Goal: Complete application form: Complete application form

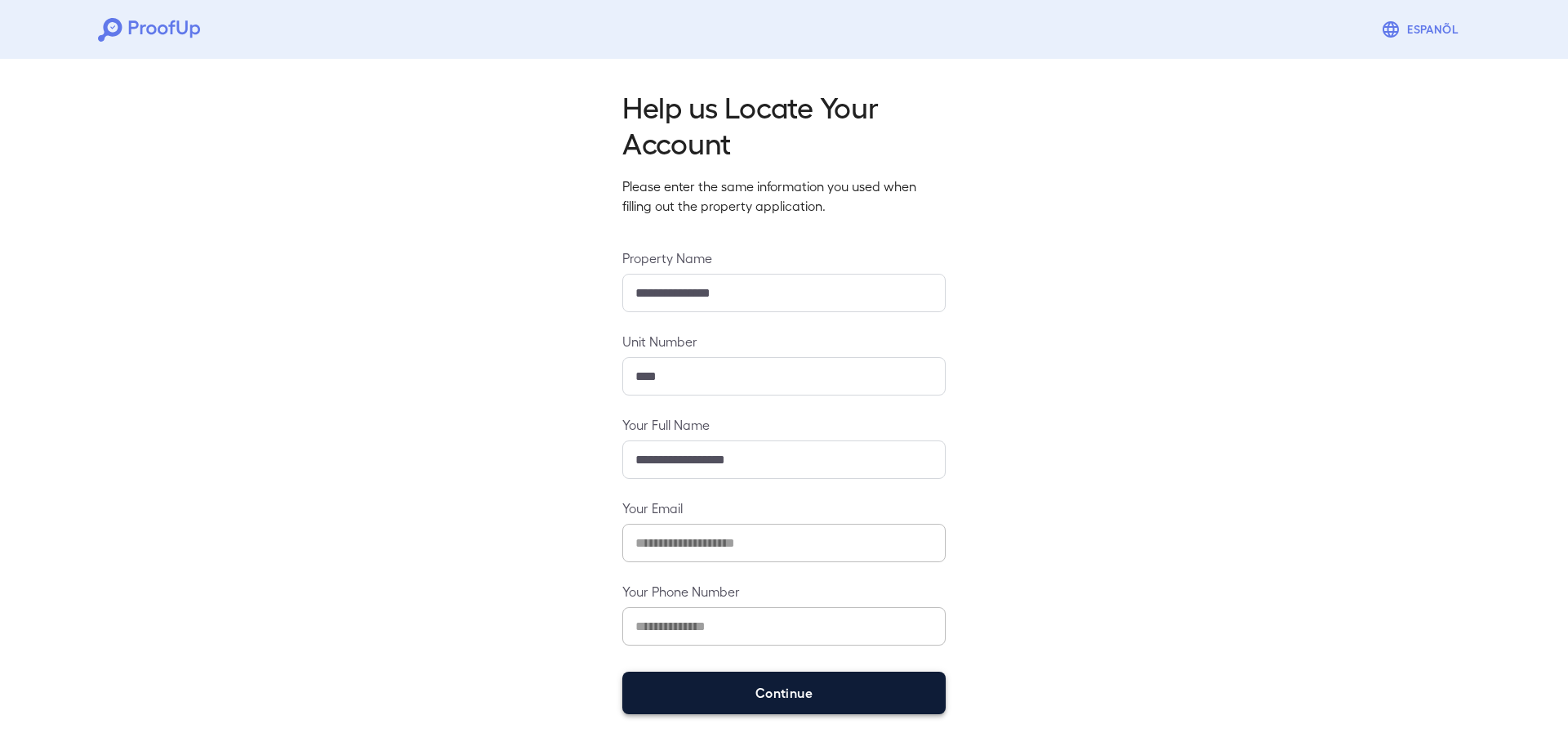
click at [715, 686] on button "Continue" at bounding box center [784, 692] width 323 height 42
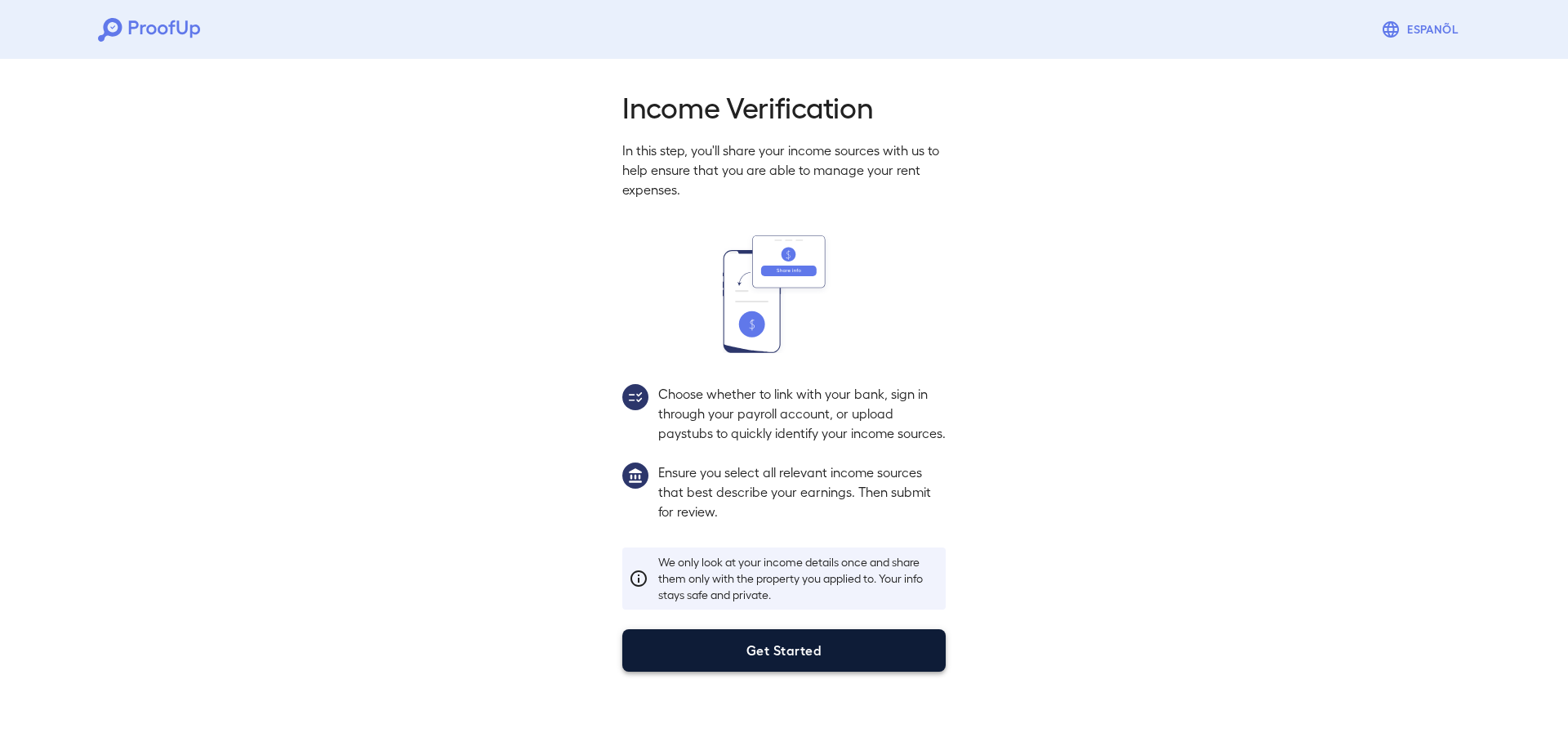
click at [752, 666] on button "Get Started" at bounding box center [784, 650] width 323 height 42
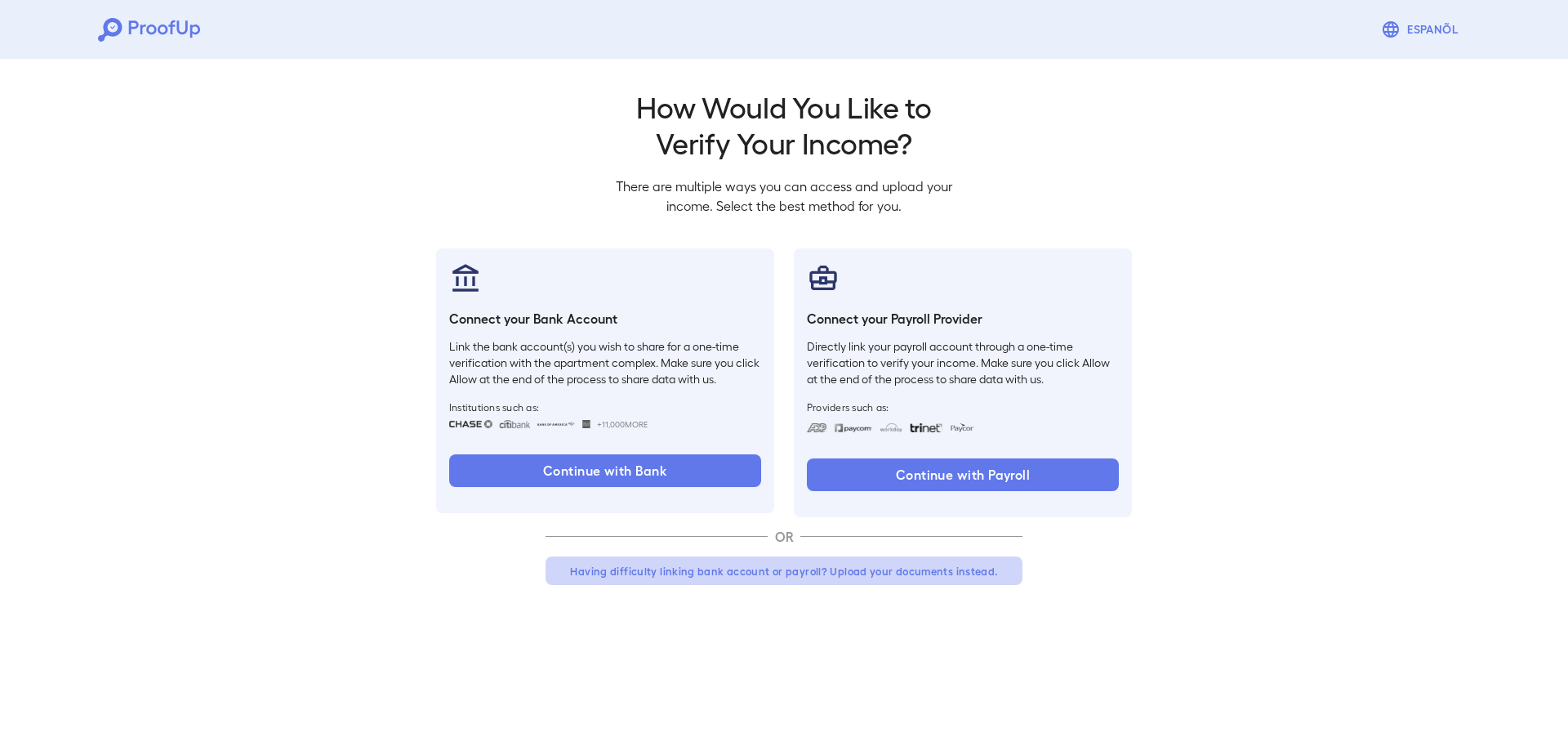
click at [764, 572] on button "Having difficulty linking bank account or payroll? Upload your documents instea…" at bounding box center [784, 571] width 477 height 30
click at [750, 568] on button "Having difficulty linking bank account or payroll? Upload your documents instea…" at bounding box center [784, 571] width 477 height 30
click at [751, 570] on button "Having difficulty linking bank account or payroll? Upload your documents instea…" at bounding box center [784, 571] width 477 height 30
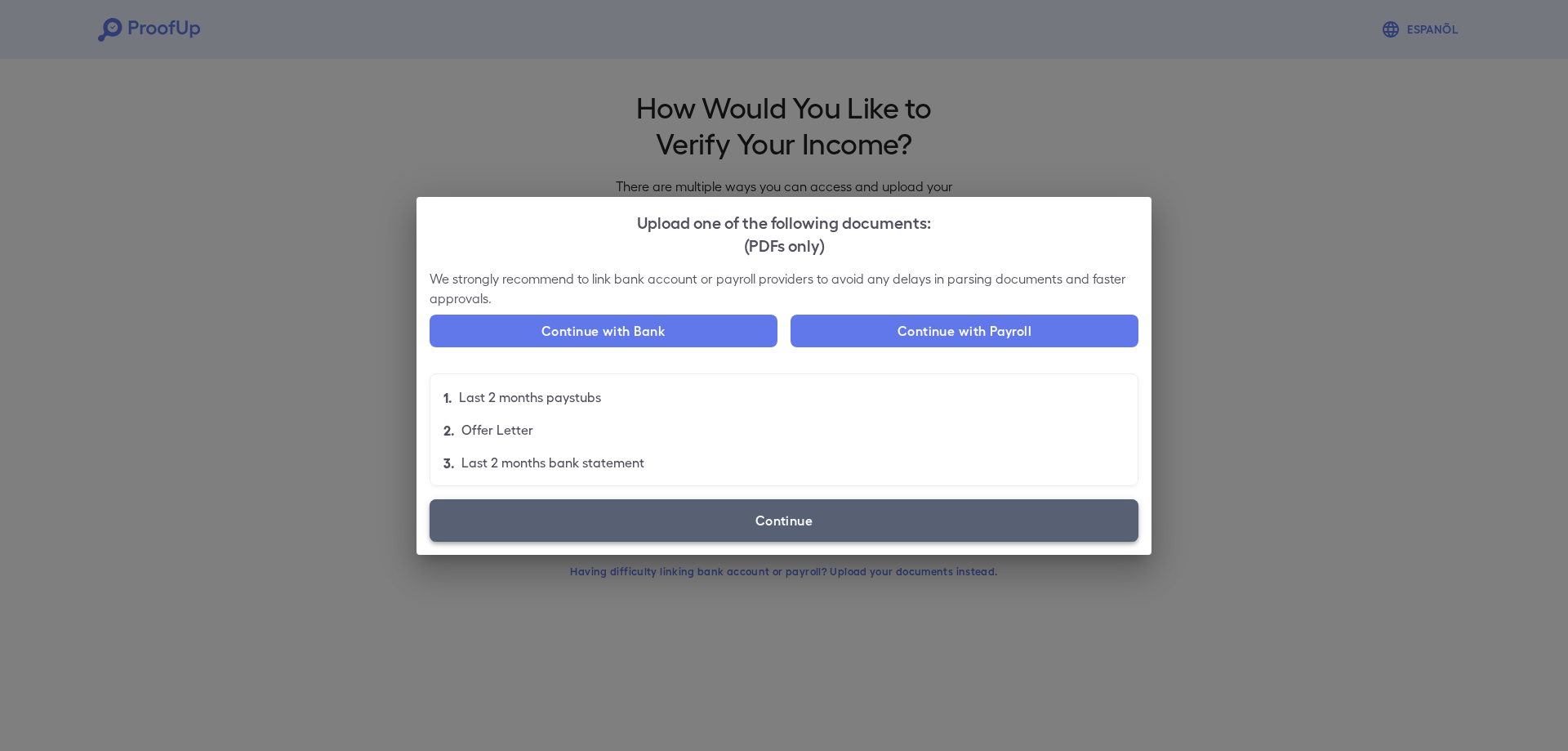
click at [788, 512] on label "Continue" at bounding box center [784, 520] width 709 height 42
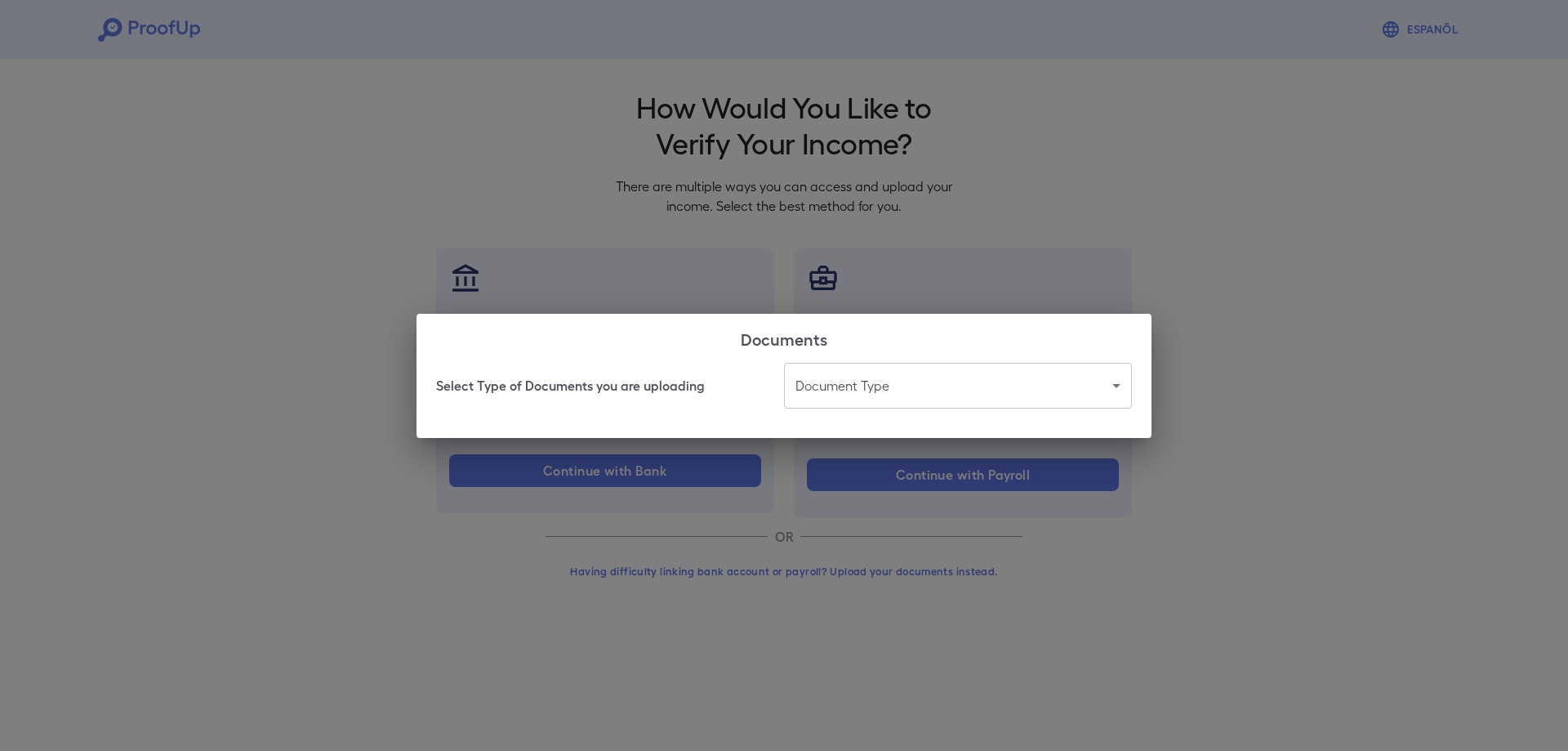
click at [886, 395] on body "Espanõl Go back How Would You Like to Verify Your Income? There are multiple wa…" at bounding box center [784, 312] width 1568 height 625
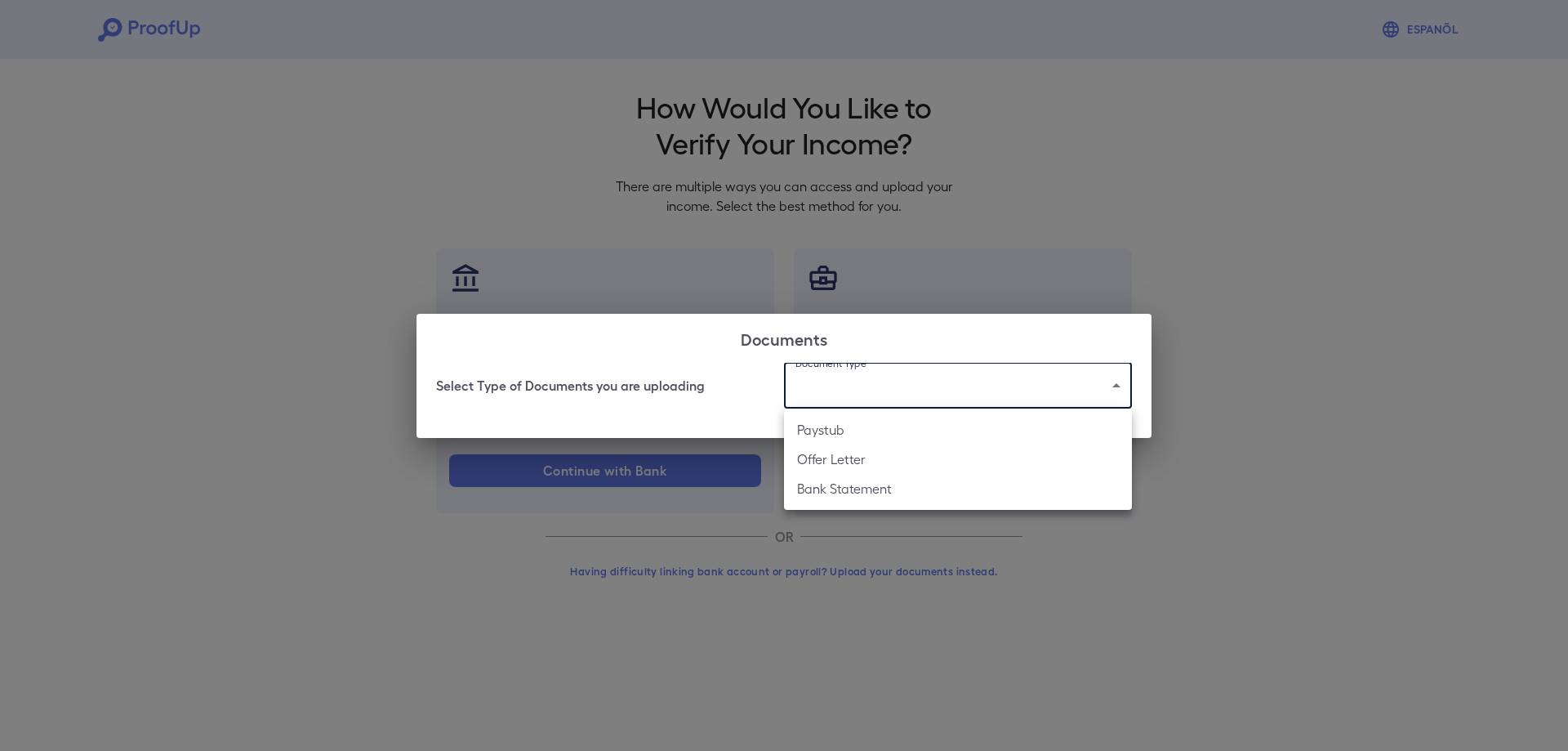
click at [843, 436] on li "Paystub" at bounding box center [958, 430] width 348 height 30
type input "*******"
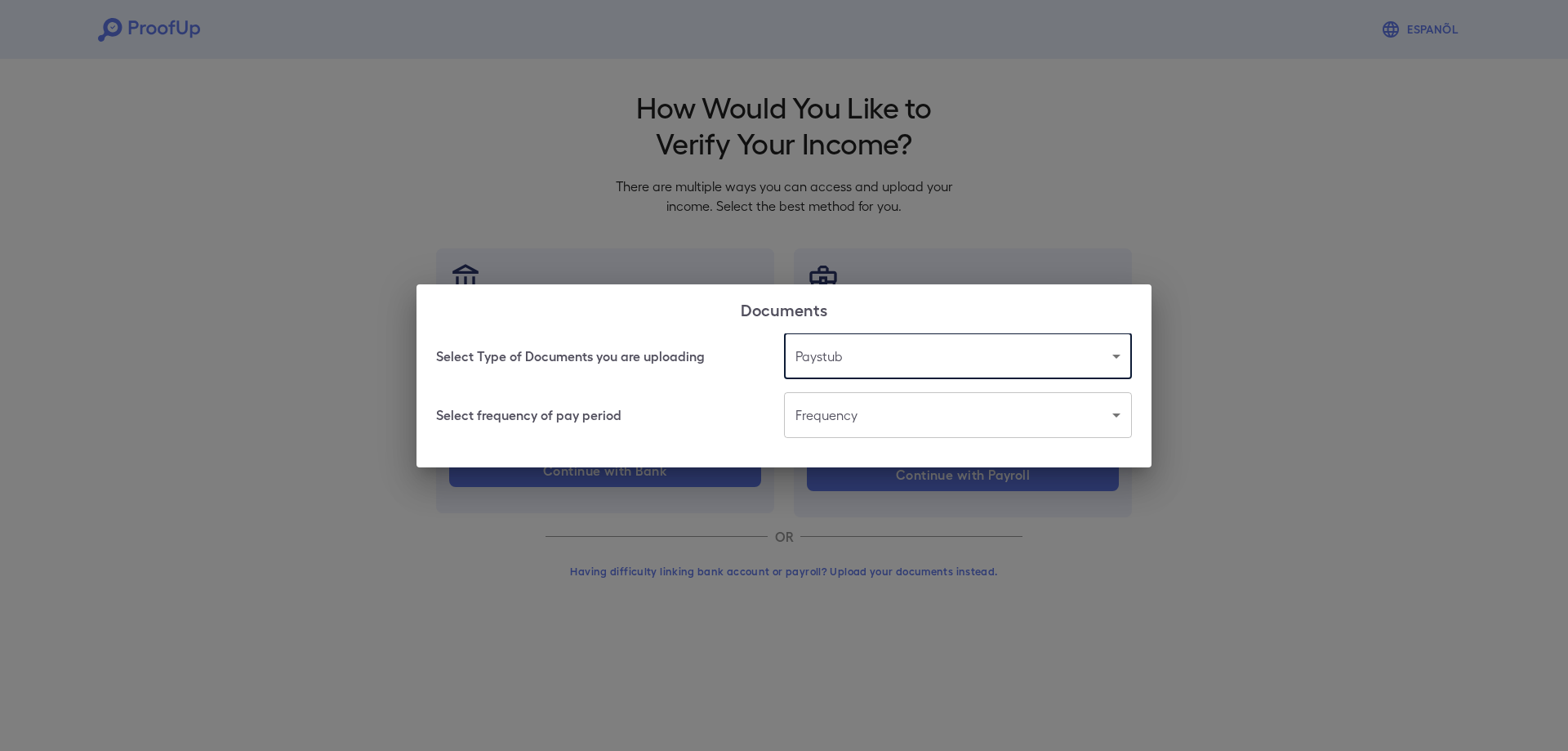
click at [845, 416] on body "Espanõl Go back How Would You Like to Verify Your Income? There are multiple wa…" at bounding box center [784, 312] width 1568 height 625
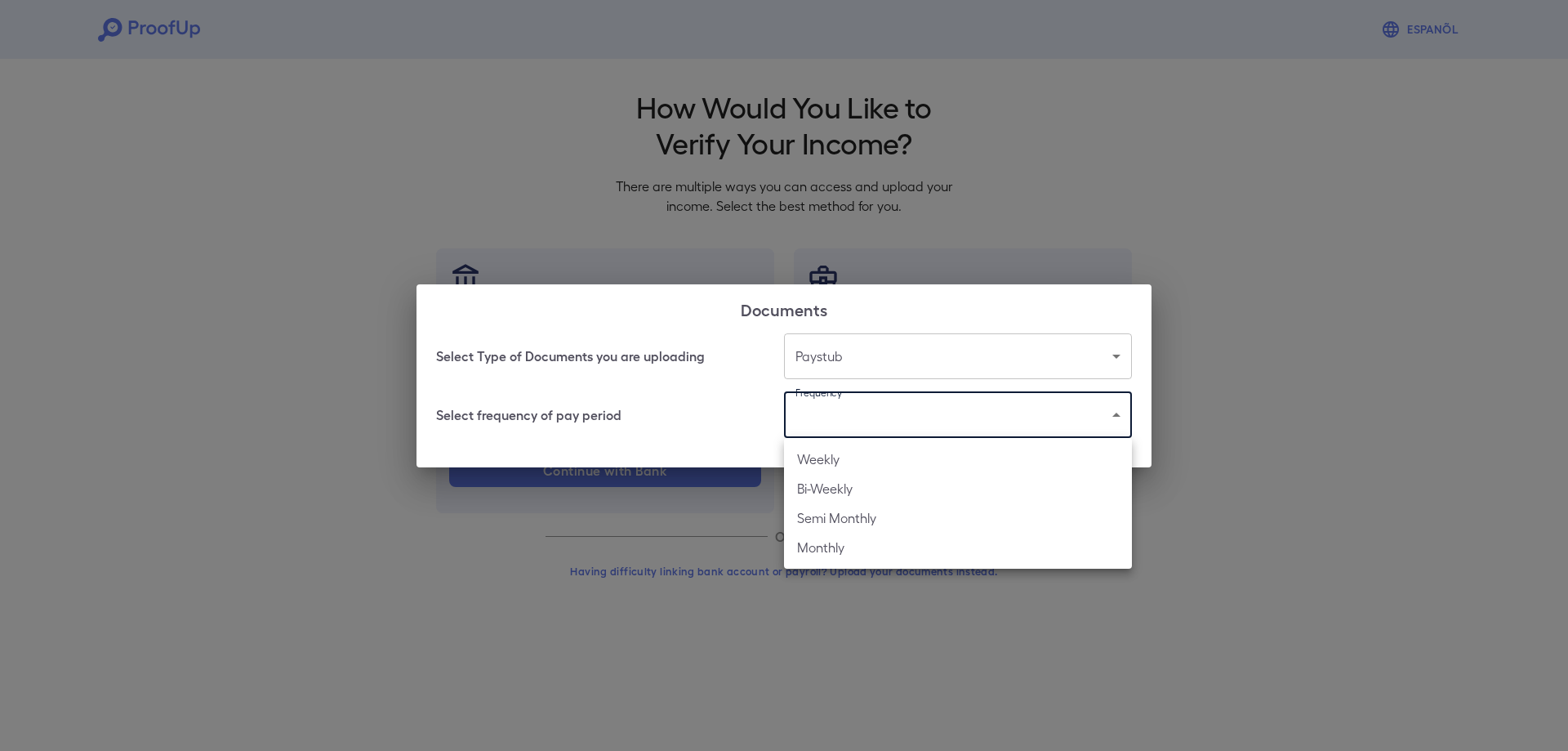
click at [845, 544] on li "Monthly" at bounding box center [958, 548] width 348 height 30
type input "*******"
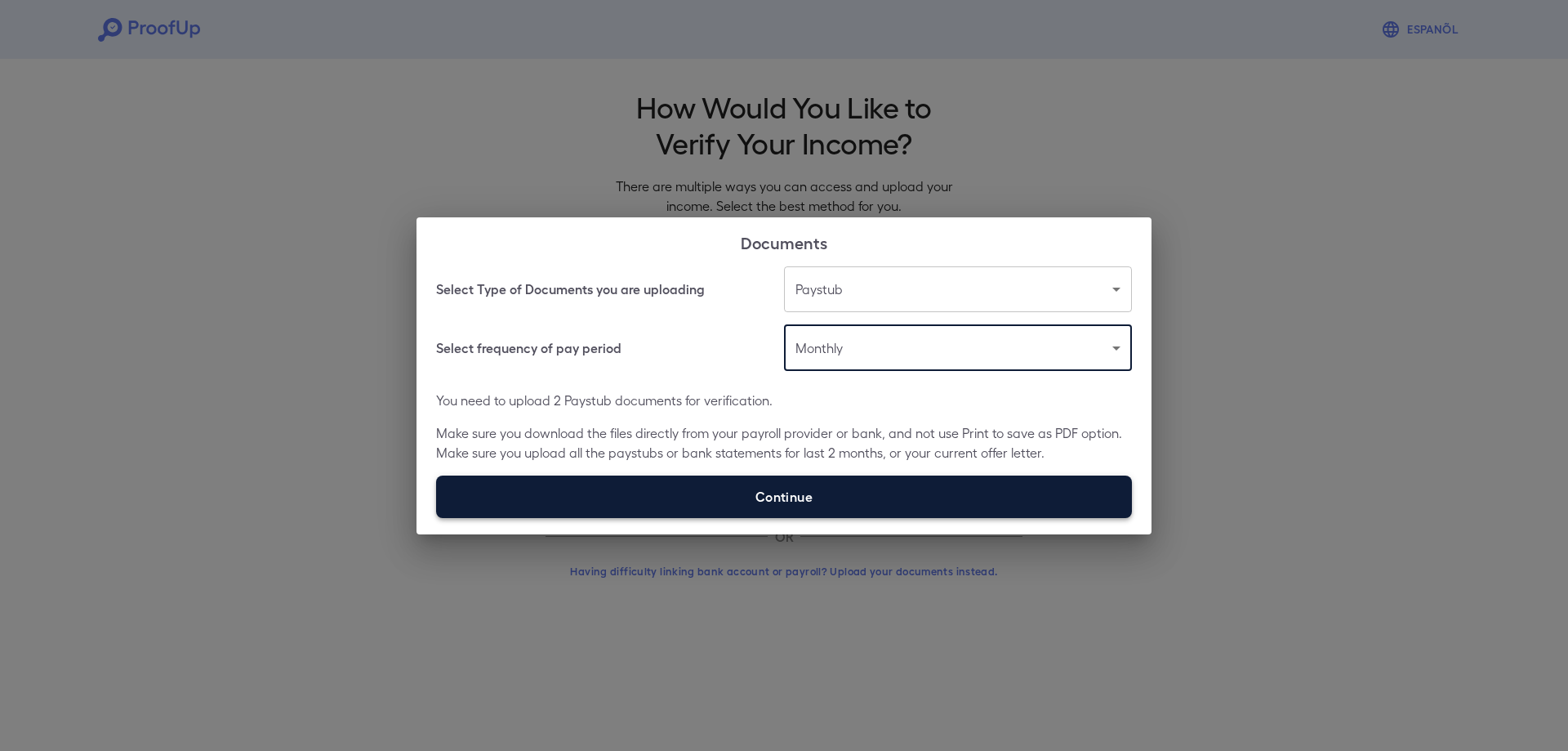
click at [775, 487] on label "Continue" at bounding box center [784, 496] width 696 height 42
click at [437, 517] on input "Continue" at bounding box center [436, 517] width 1 height 1
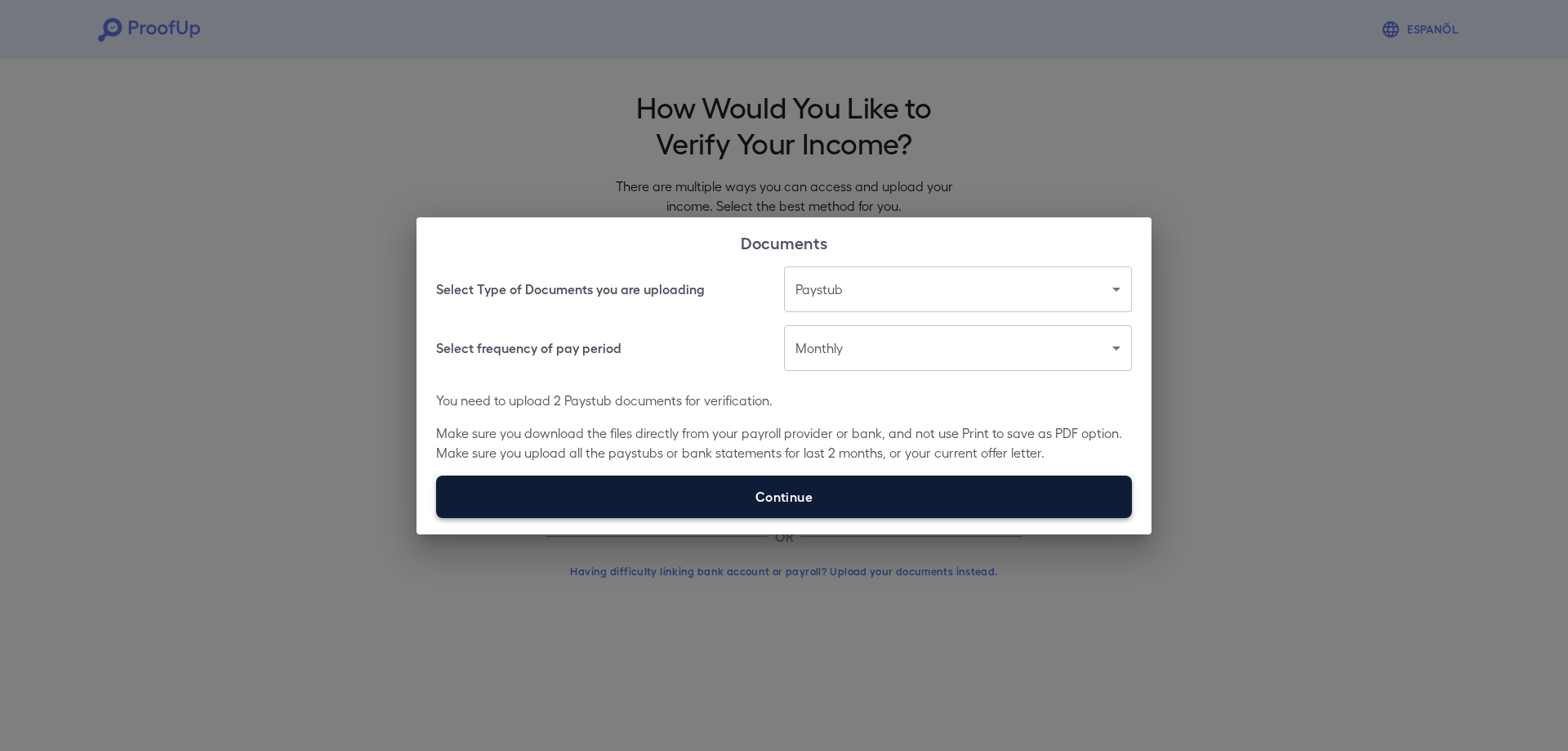
type input "**********"
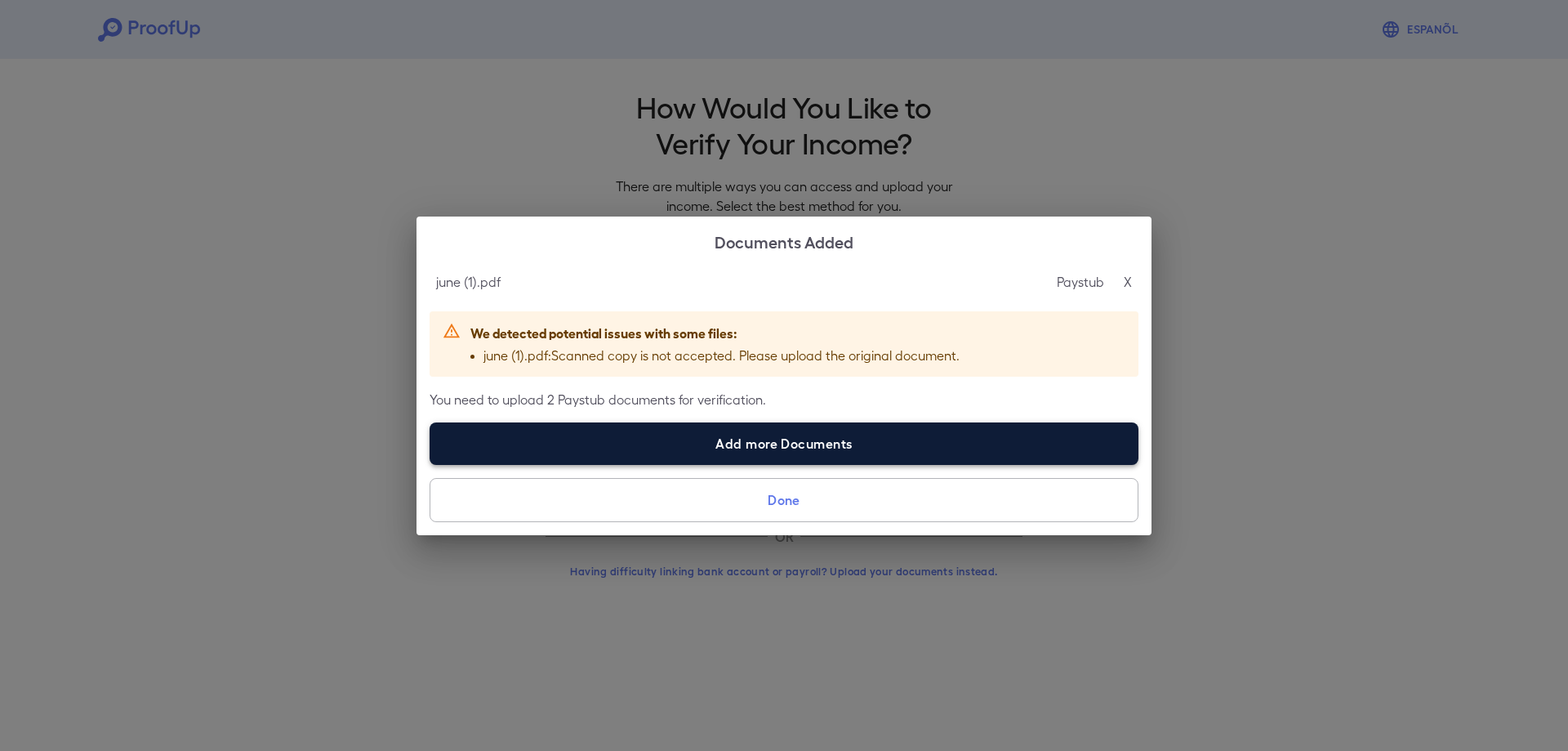
click at [736, 437] on label "Add more Documents" at bounding box center [784, 443] width 709 height 42
click at [431, 464] on input "Add more Documents" at bounding box center [430, 464] width 1 height 1
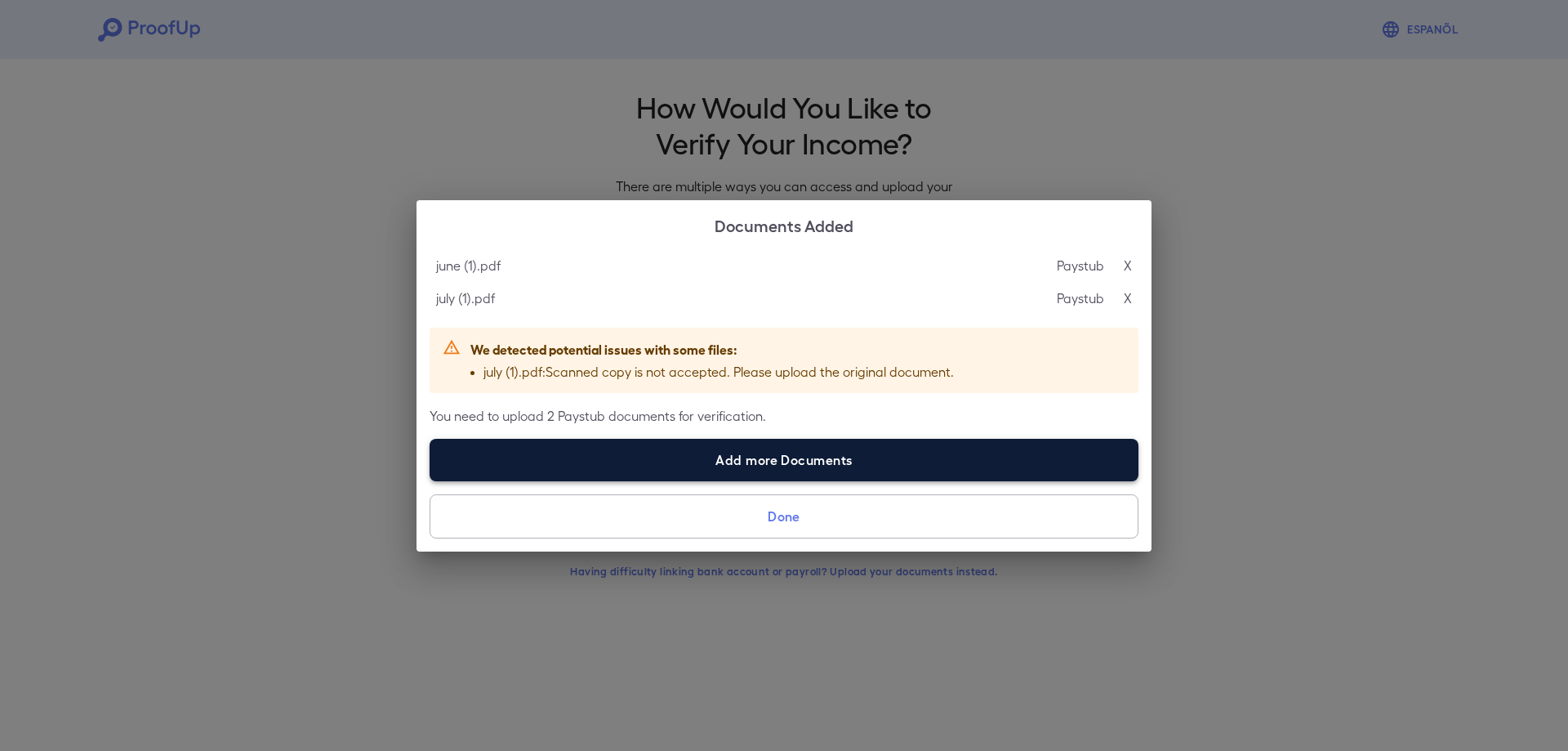
click at [728, 471] on label "Add more Documents" at bounding box center [784, 460] width 709 height 42
click at [431, 480] on input "Add more Documents" at bounding box center [430, 480] width 1 height 1
type input "**********"
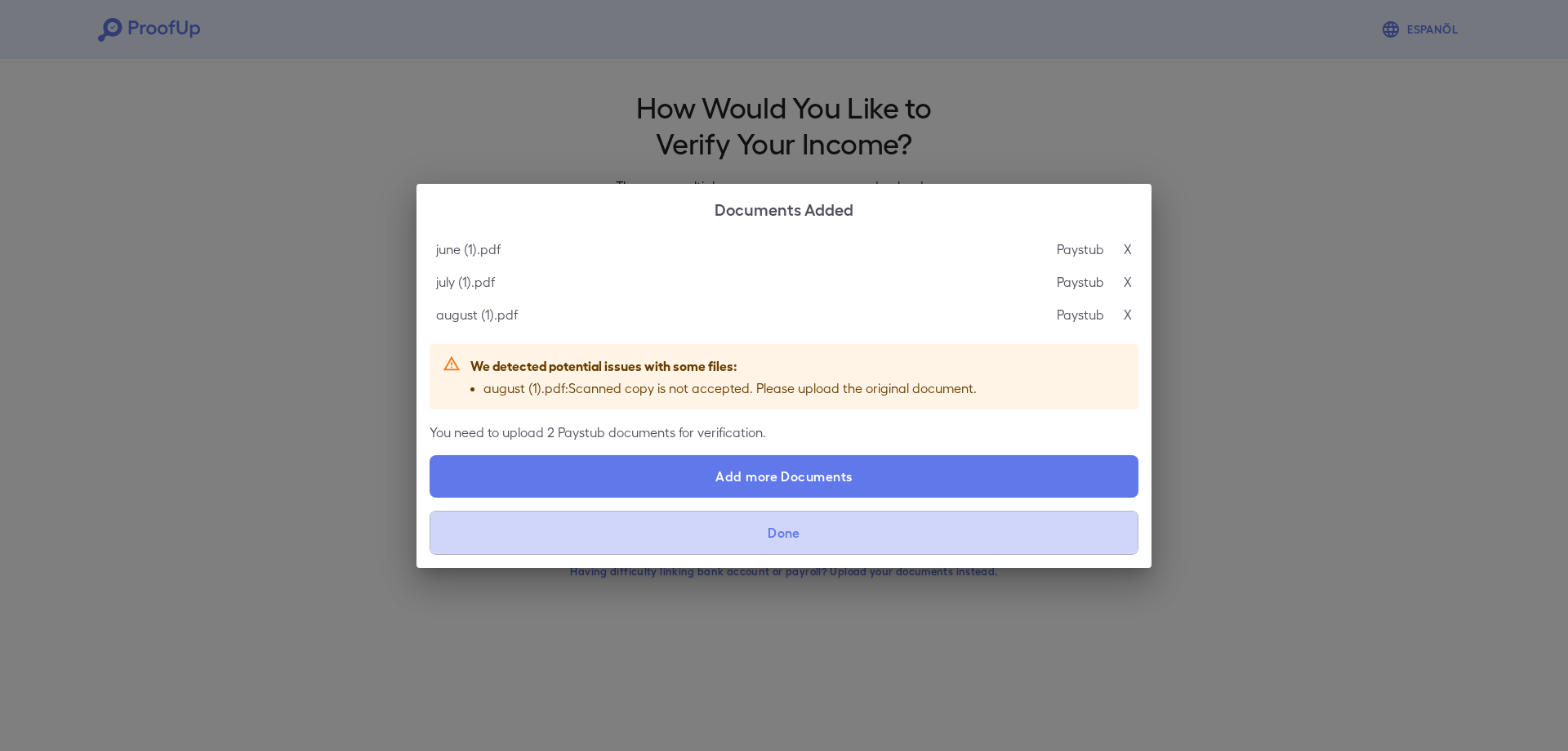
click at [913, 537] on button "Done" at bounding box center [784, 532] width 709 height 44
